Goal: Obtain resource: Obtain resource

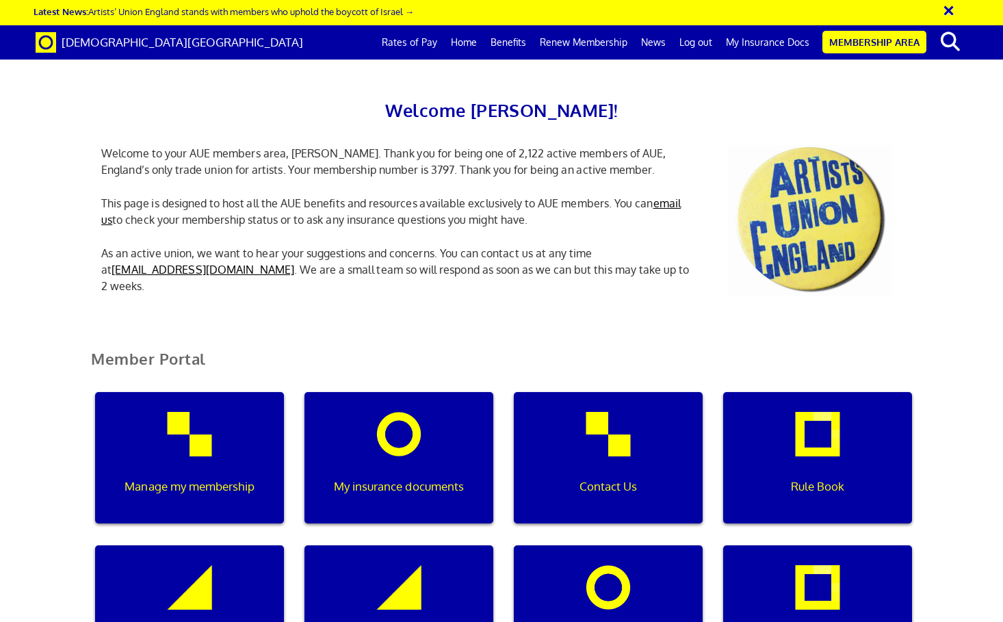
scroll to position [130, 0]
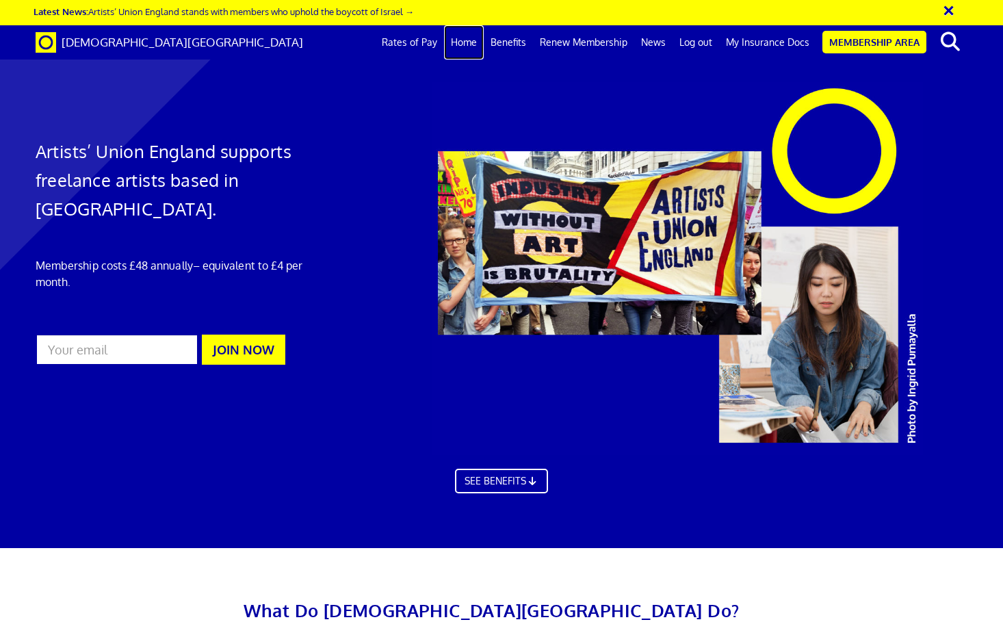
click at [474, 44] on link "Home" at bounding box center [464, 42] width 40 height 34
click at [879, 51] on link "Membership Area" at bounding box center [875, 42] width 104 height 23
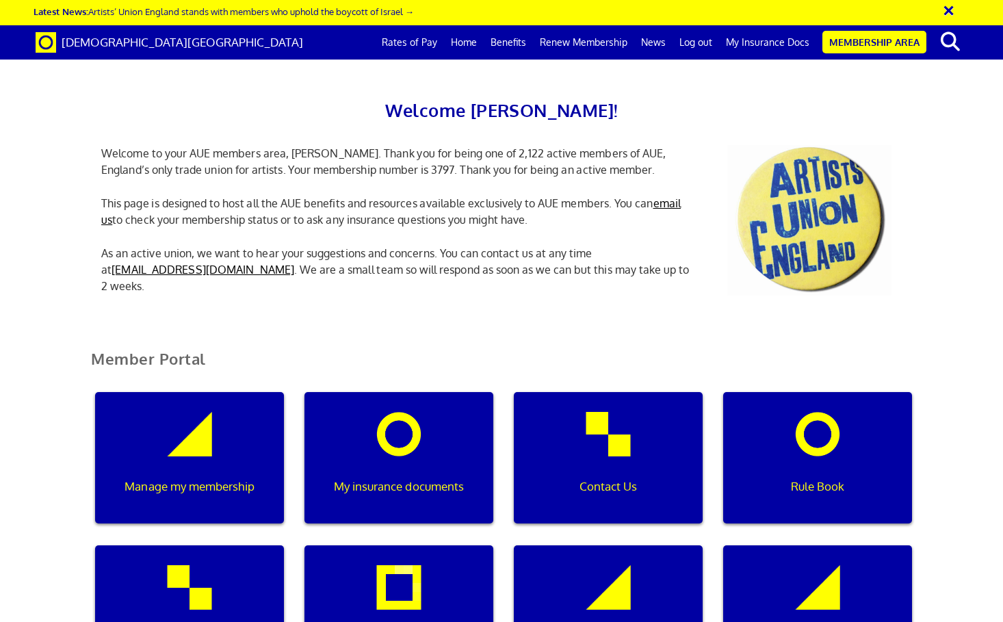
scroll to position [0, 4]
click at [408, 463] on div "My insurance documents" at bounding box center [399, 457] width 189 height 131
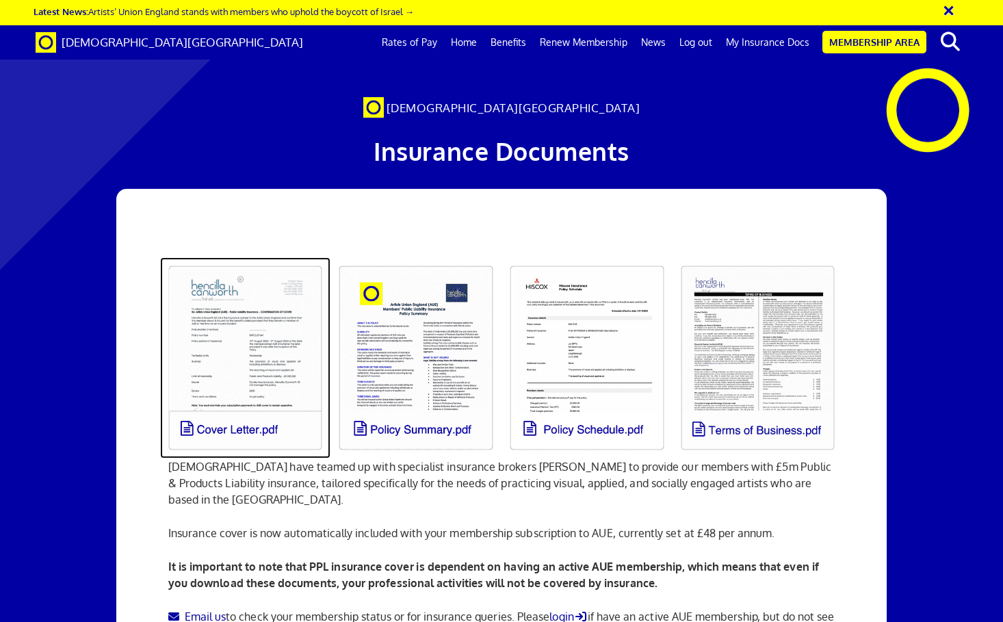
click at [248, 366] on link at bounding box center [245, 357] width 171 height 201
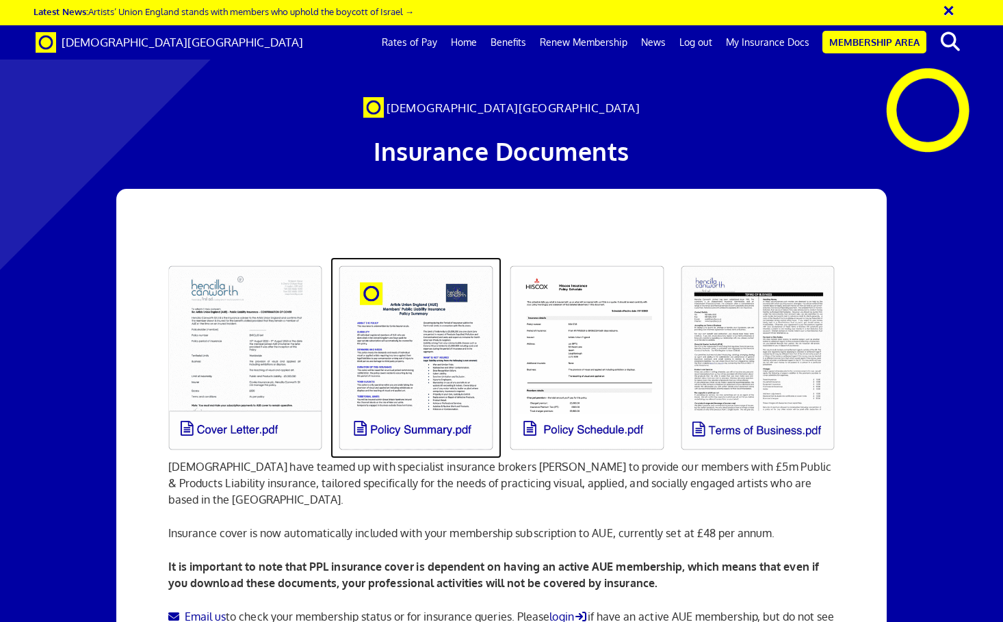
click at [425, 363] on link at bounding box center [416, 357] width 171 height 201
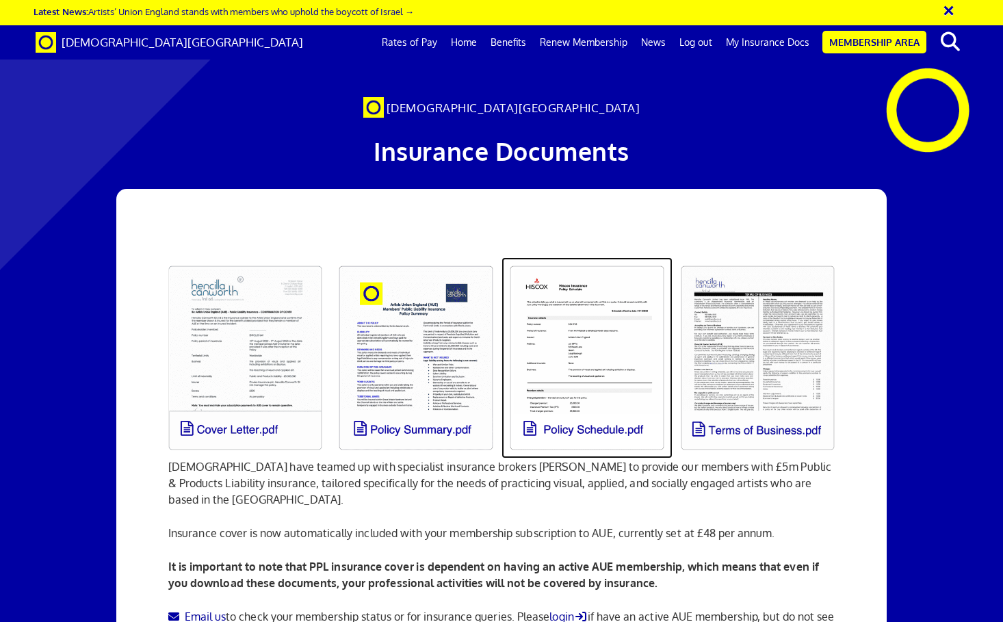
click at [578, 338] on link at bounding box center [587, 357] width 171 height 201
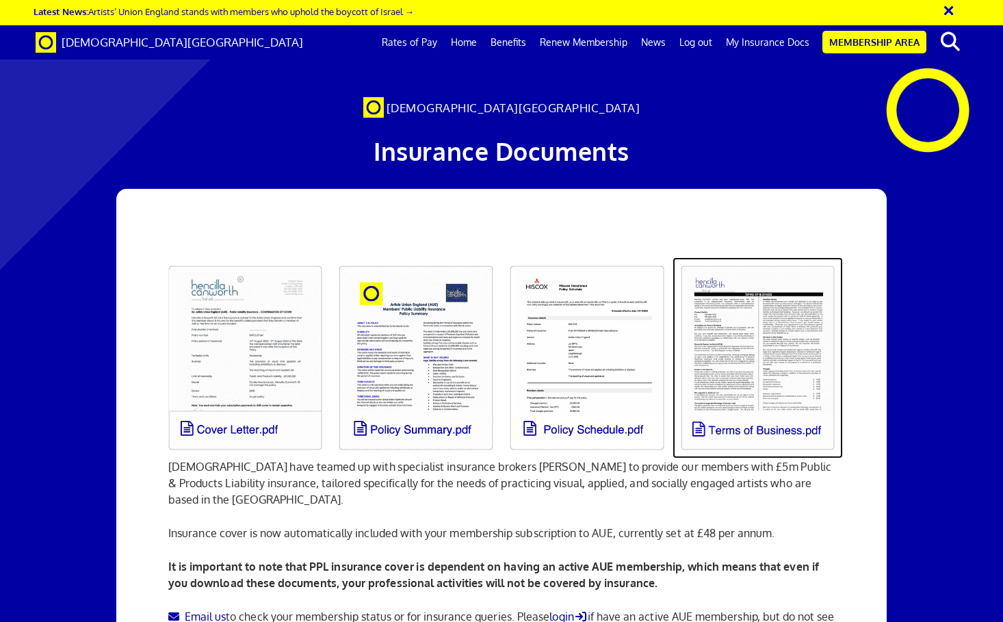
click at [740, 376] on link at bounding box center [758, 357] width 171 height 201
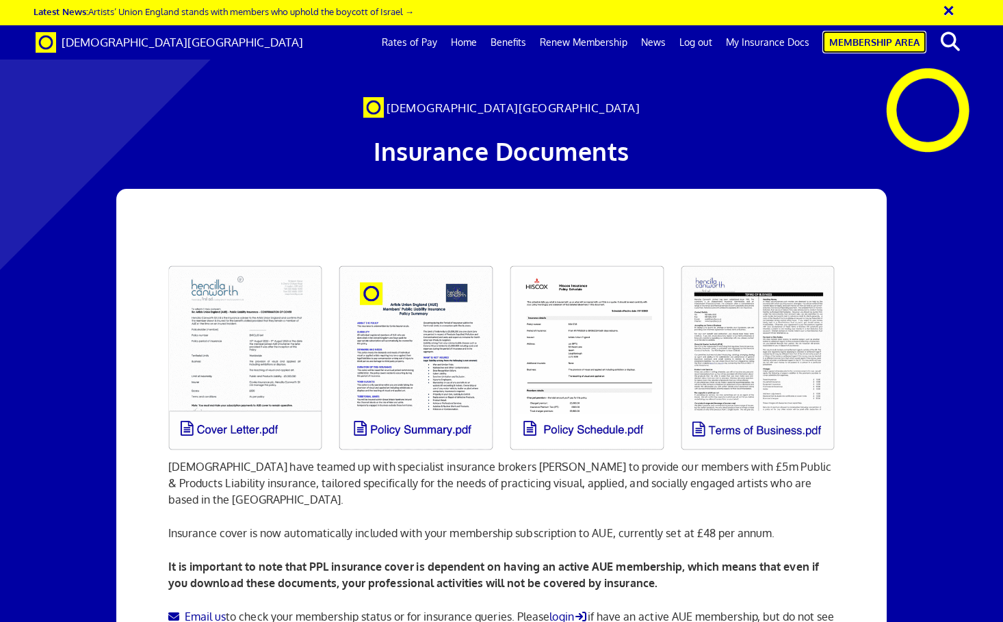
click at [874, 43] on link "Membership Area" at bounding box center [875, 42] width 104 height 23
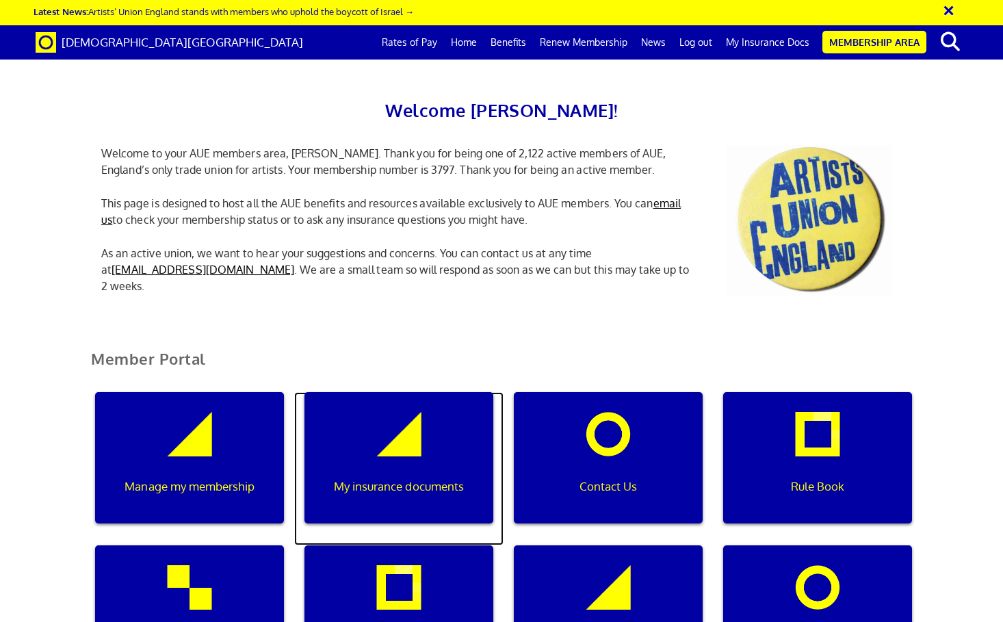
click at [397, 466] on div "My insurance documents" at bounding box center [399, 457] width 189 height 131
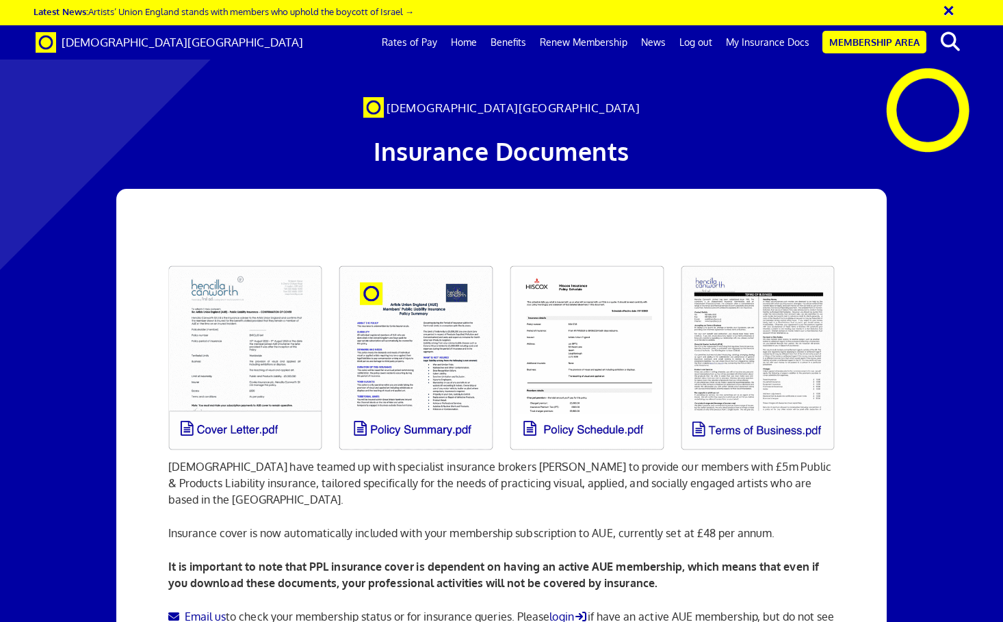
scroll to position [0, 8]
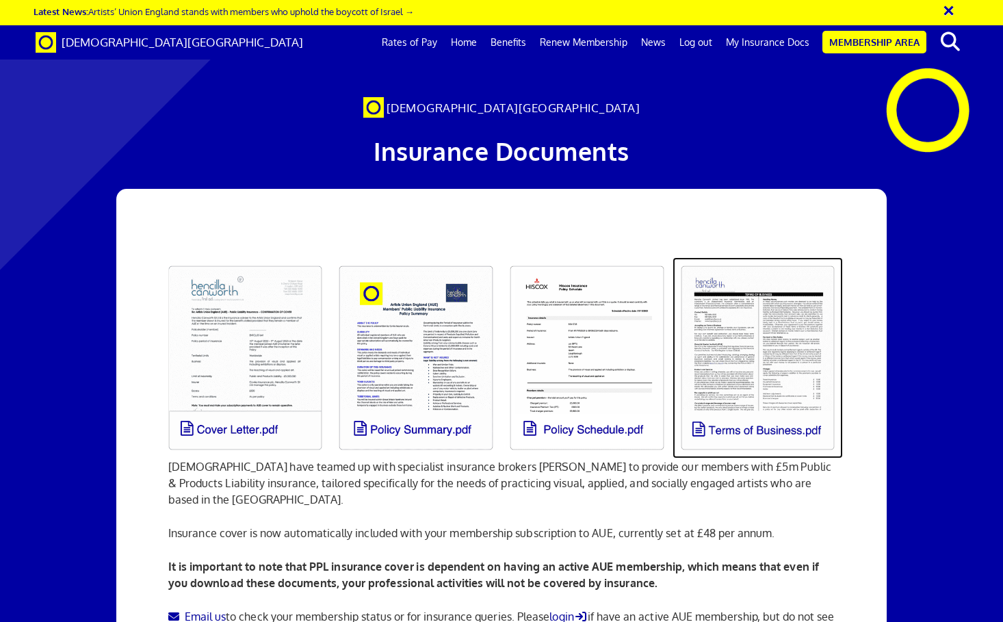
click at [721, 359] on link at bounding box center [758, 357] width 171 height 201
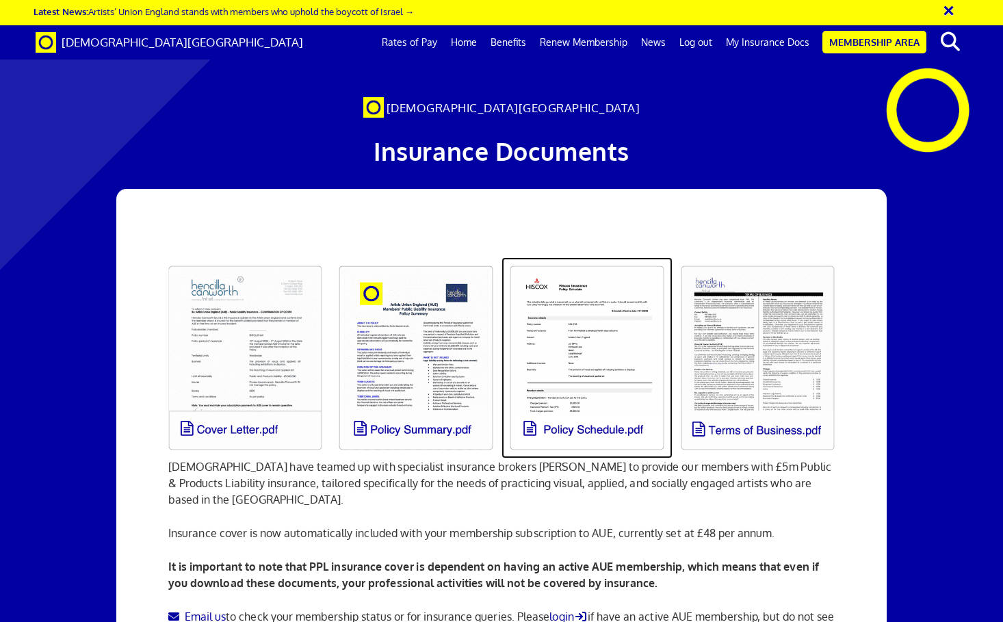
click at [584, 405] on link at bounding box center [587, 357] width 171 height 201
